Goal: Information Seeking & Learning: Learn about a topic

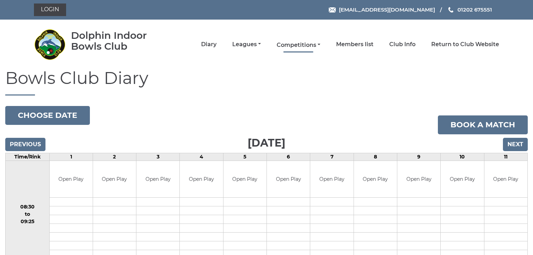
click at [283, 41] on link "Competitions" at bounding box center [299, 45] width 44 height 8
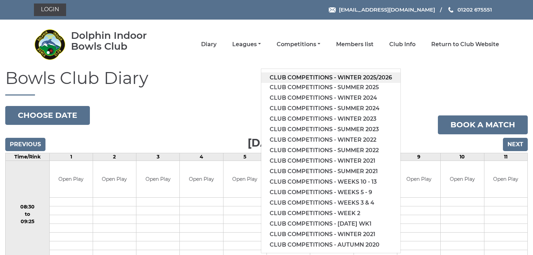
click at [295, 78] on link "Club competitions - Winter 2025/2026" at bounding box center [330, 77] width 139 height 11
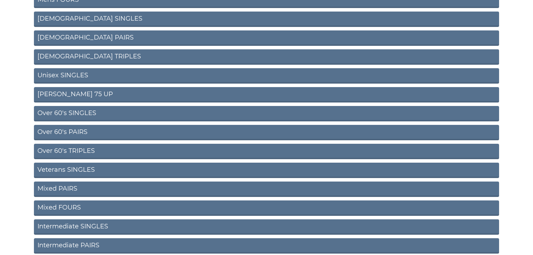
scroll to position [266, 0]
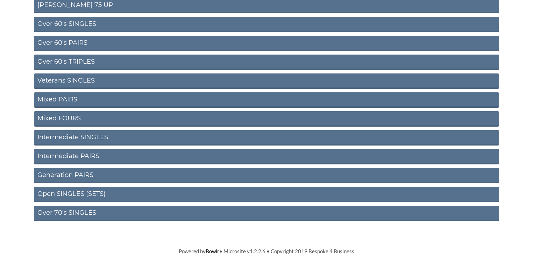
click at [75, 215] on link "Over 70's SINGLES" at bounding box center [267, 213] width 466 height 15
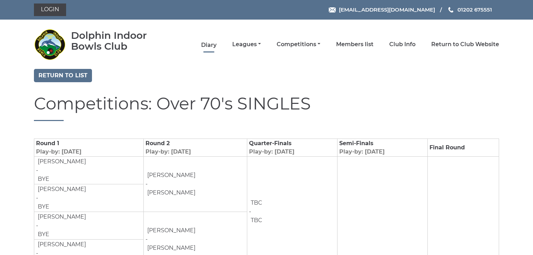
click at [211, 46] on link "Diary" at bounding box center [208, 45] width 15 height 8
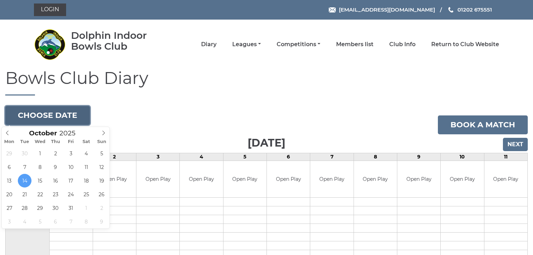
click at [75, 117] on button "Choose date" at bounding box center [47, 115] width 85 height 19
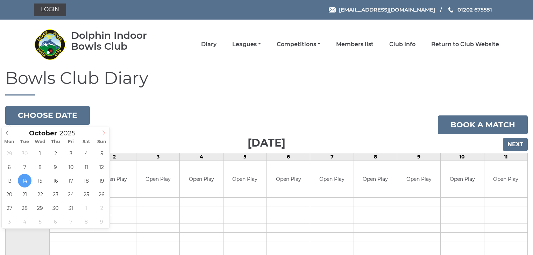
click at [104, 131] on icon at bounding box center [103, 133] width 5 height 5
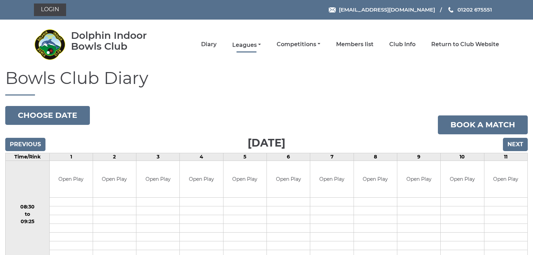
click at [249, 46] on link "Leagues" at bounding box center [246, 45] width 29 height 8
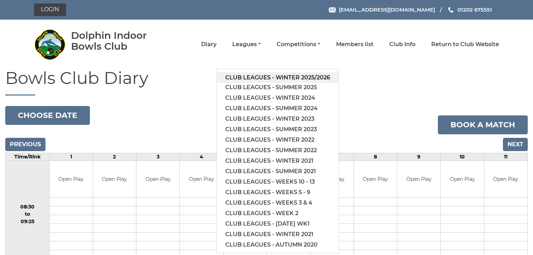
click at [244, 76] on link "Club leagues - Winter 2025/2026" at bounding box center [278, 77] width 122 height 11
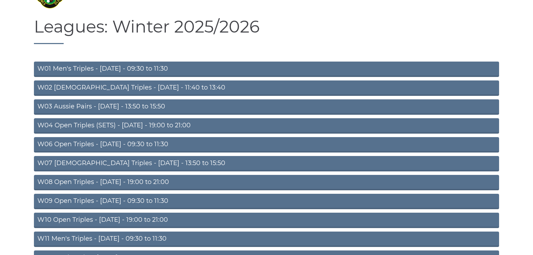
scroll to position [56, 0]
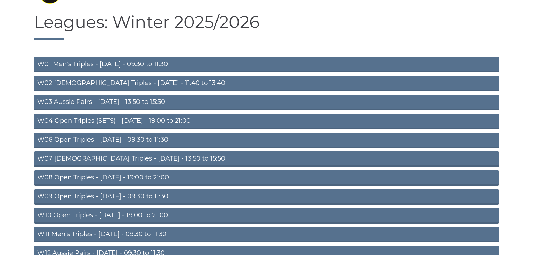
click at [108, 139] on link "W06 Open Triples - Tuesday - 09:30 to 11:30" at bounding box center [267, 140] width 466 height 15
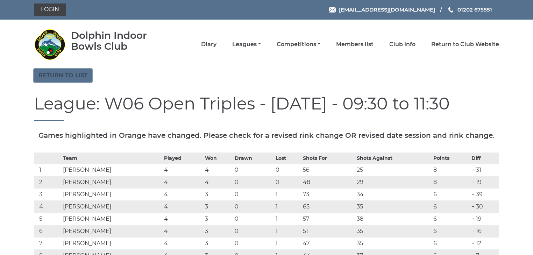
click at [90, 81] on link "Return to list" at bounding box center [63, 75] width 58 height 13
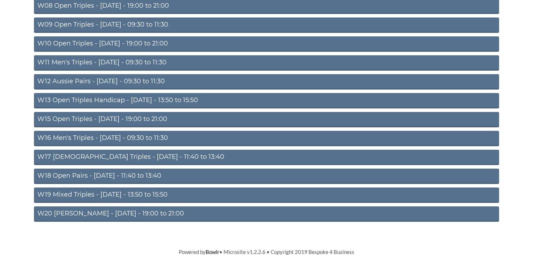
scroll to position [229, 0]
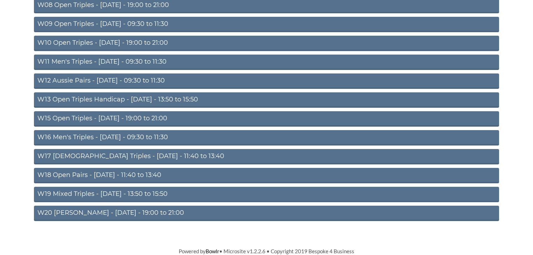
click at [90, 137] on link "W16 Men's Triples - Friday - 09:30 to 11:30" at bounding box center [267, 137] width 466 height 15
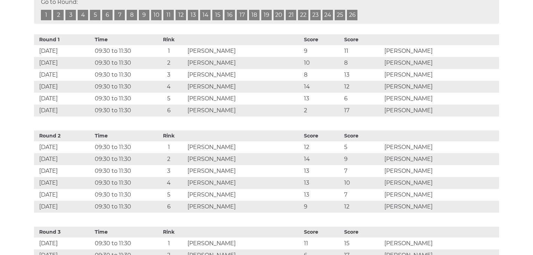
scroll to position [336, 0]
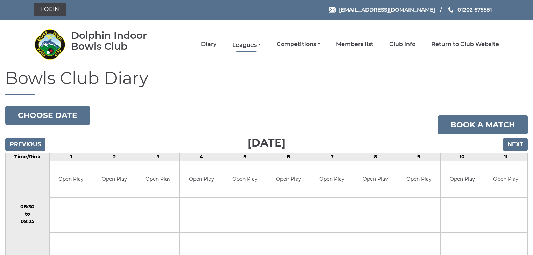
click at [251, 45] on link "Leagues" at bounding box center [246, 45] width 29 height 8
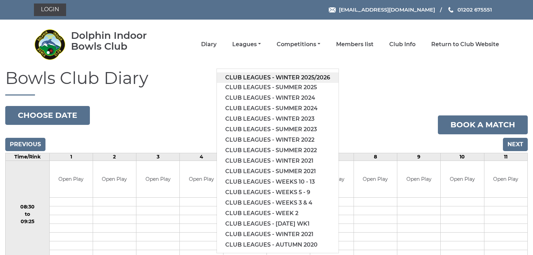
click at [253, 76] on link "Club leagues - Winter 2025/2026" at bounding box center [278, 77] width 122 height 11
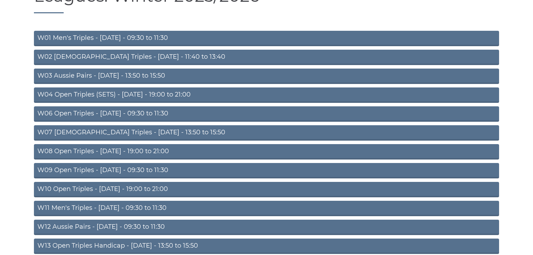
scroll to position [84, 0]
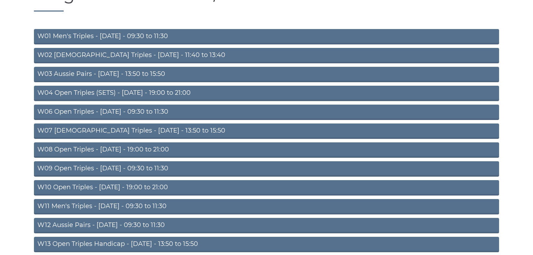
click at [127, 114] on link "W06 Open Triples - [DATE] - 09:30 to 11:30" at bounding box center [267, 112] width 466 height 15
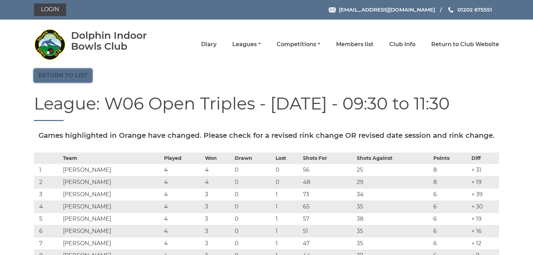
click at [74, 74] on link "Return to list" at bounding box center [63, 75] width 58 height 13
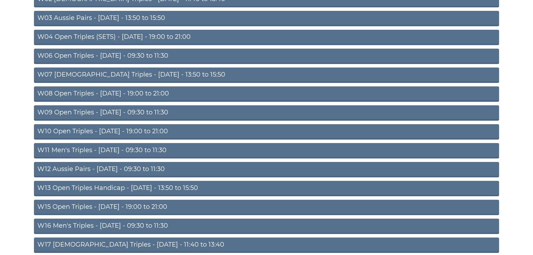
scroll to position [112, 0]
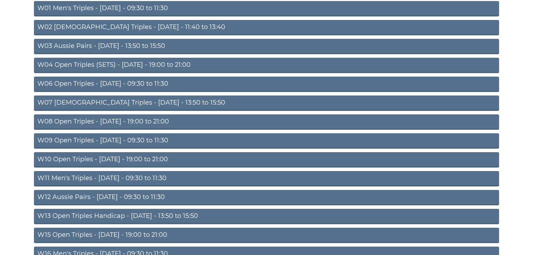
click at [99, 82] on link "W06 Open Triples - [DATE] - 09:30 to 11:30" at bounding box center [267, 84] width 466 height 15
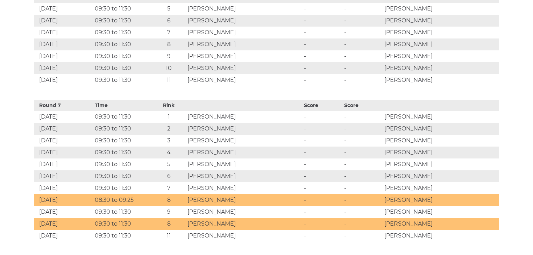
scroll to position [1260, 0]
